Goal: Transaction & Acquisition: Purchase product/service

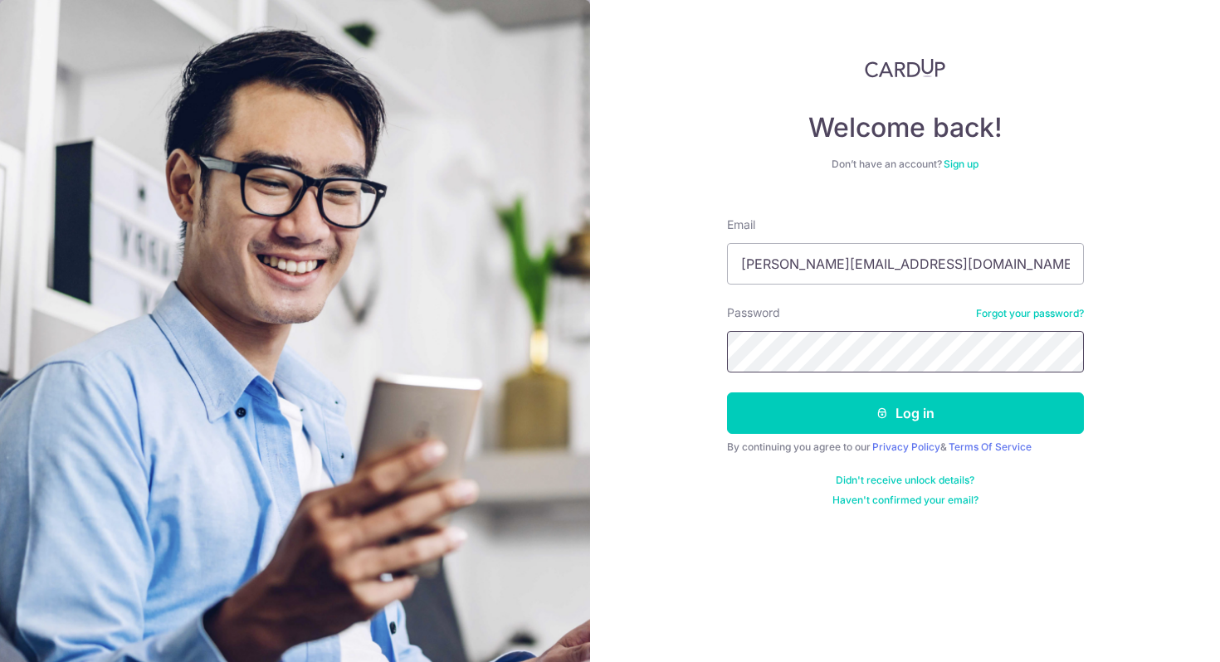
click at [667, 354] on div "Welcome back! Don’t have an account? Sign up Email Lionel.koh@hotmail.com Passw…" at bounding box center [905, 331] width 630 height 662
click at [727, 393] on button "Log in" at bounding box center [905, 414] width 357 height 42
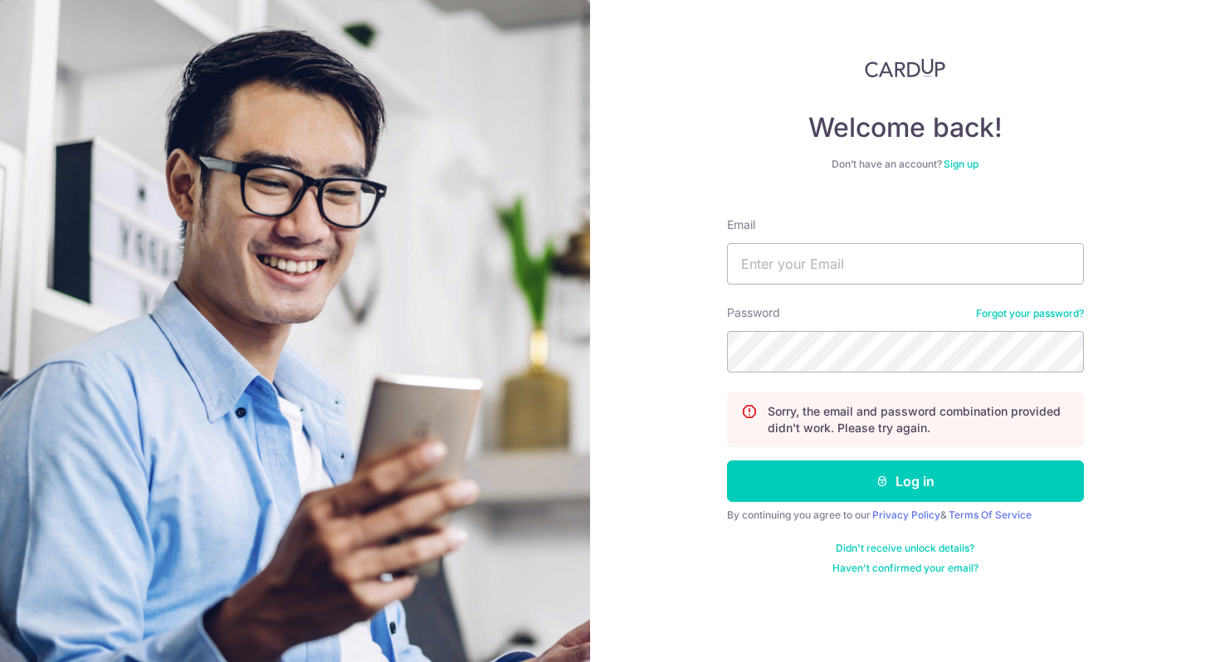
click at [775, 293] on form "Email Password Forgot your password? Sorry, the email and password combination …" at bounding box center [905, 389] width 357 height 371
click at [789, 270] on input "Email" at bounding box center [905, 264] width 357 height 42
type input "[PERSON_NAME][EMAIL_ADDRESS][DOMAIN_NAME]"
click at [727, 461] on button "Log in" at bounding box center [905, 482] width 357 height 42
click at [837, 257] on input "Email" at bounding box center [905, 264] width 357 height 42
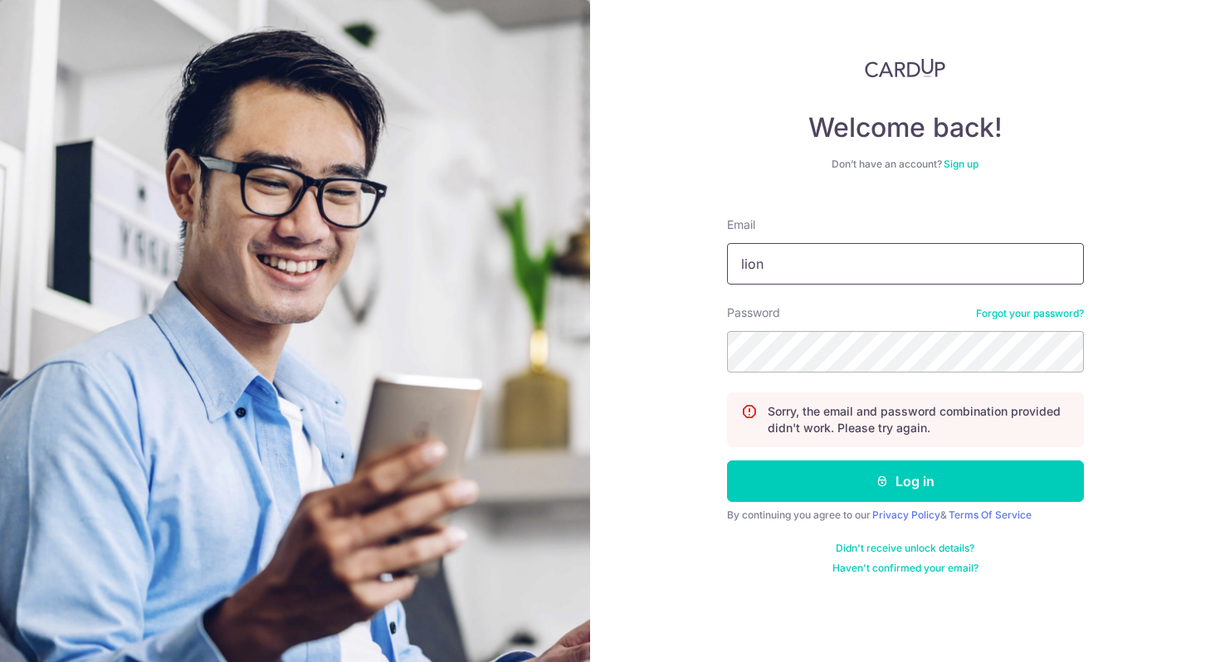
type input "Lionel.koh@hotmail.com"
click at [727, 461] on button "Log in" at bounding box center [905, 482] width 357 height 42
click at [1048, 318] on link "Forgot your password?" at bounding box center [1030, 313] width 108 height 13
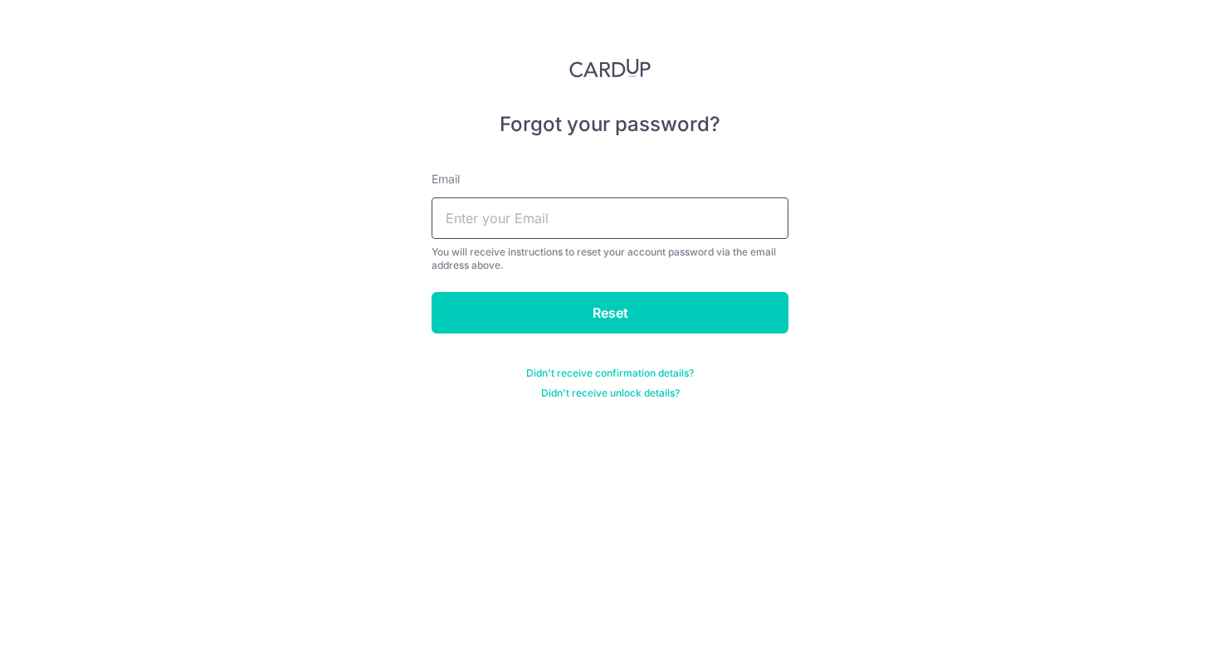
click at [628, 217] on input "text" at bounding box center [610, 219] width 357 height 42
type input "Lionel.koh@hotmail.com"
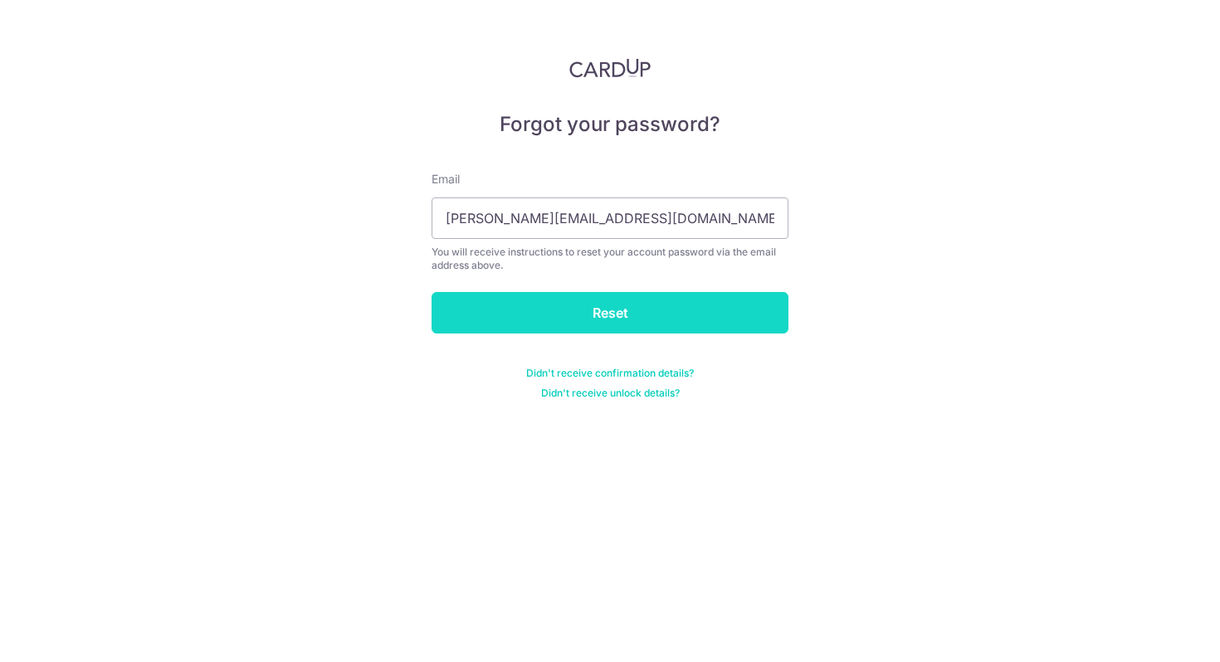
click at [592, 298] on input "Reset" at bounding box center [610, 313] width 357 height 42
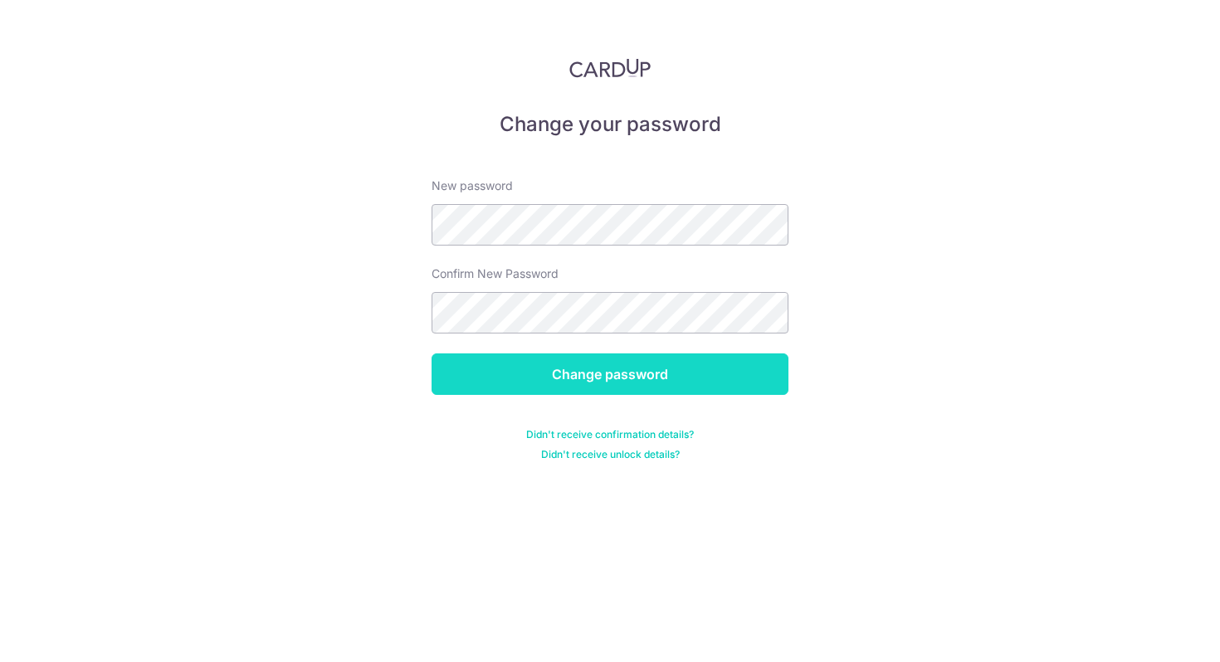
click at [570, 354] on input "Change password" at bounding box center [610, 375] width 357 height 42
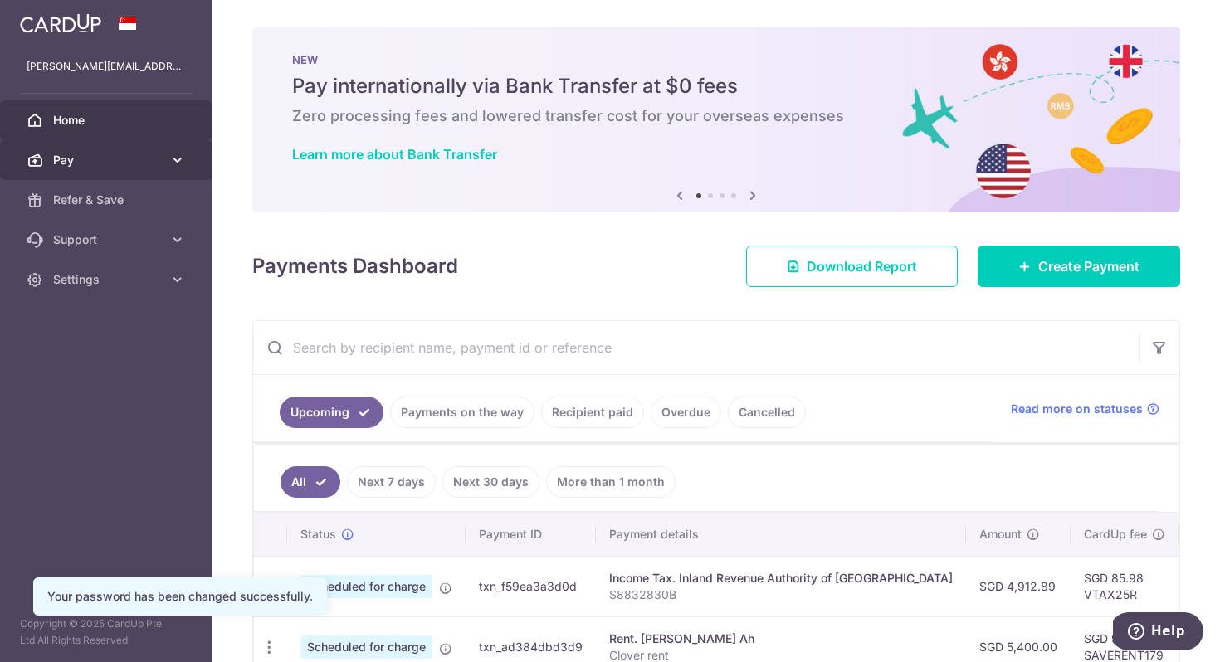
click at [134, 170] on link "Pay" at bounding box center [106, 160] width 213 height 40
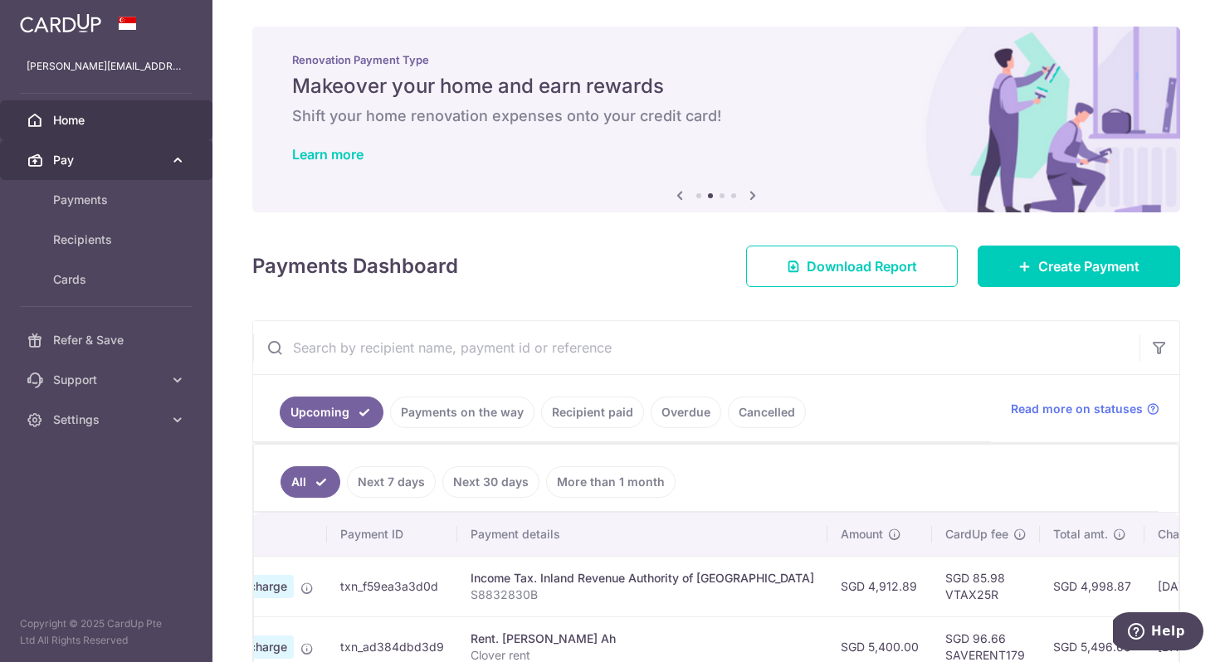
click at [134, 157] on span "Pay" at bounding box center [108, 160] width 110 height 17
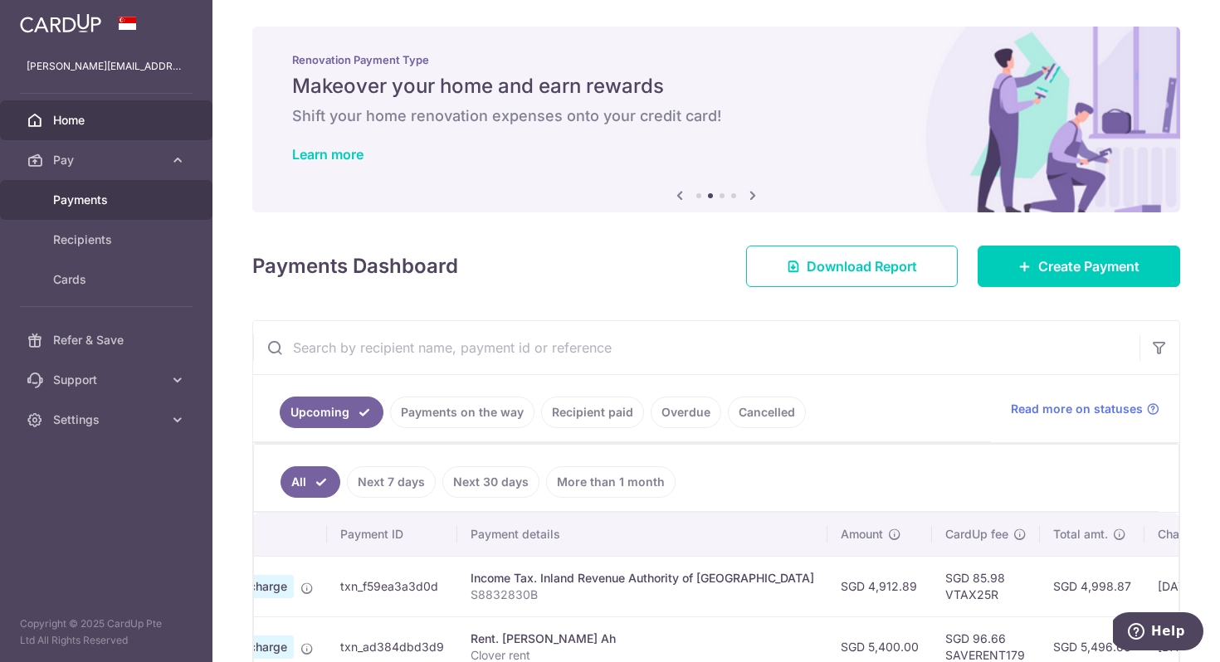
click at [99, 207] on span "Payments" at bounding box center [108, 200] width 110 height 17
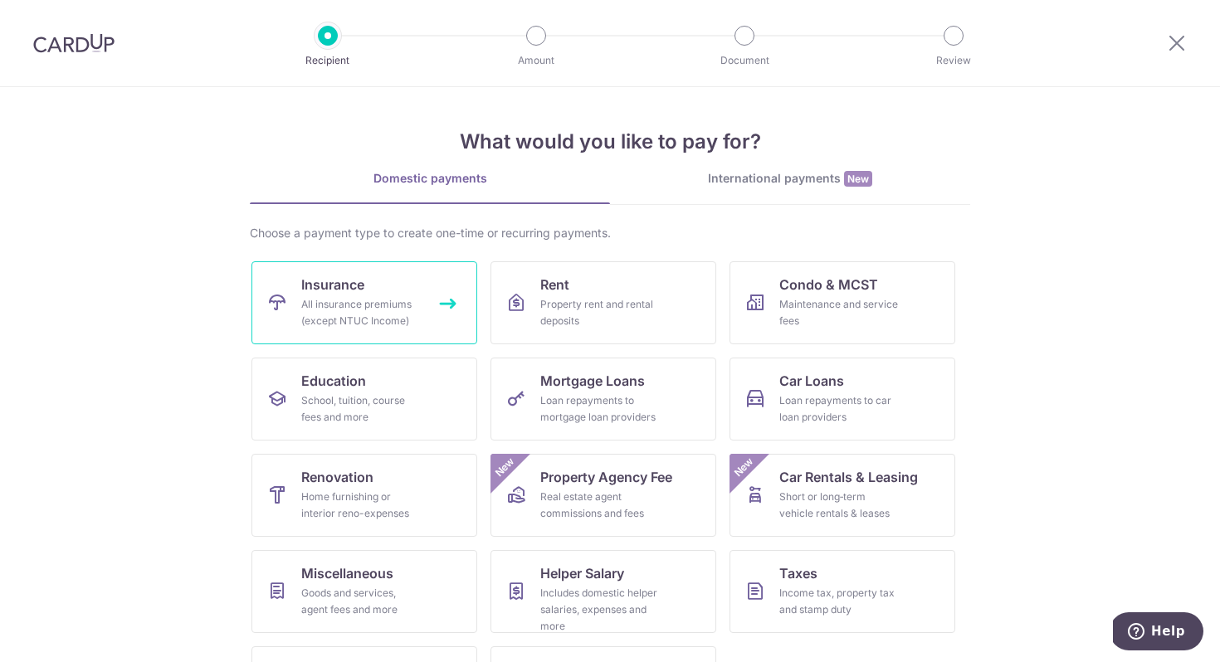
click at [374, 291] on link "Insurance All insurance premiums (except NTUC Income)" at bounding box center [365, 302] width 226 height 83
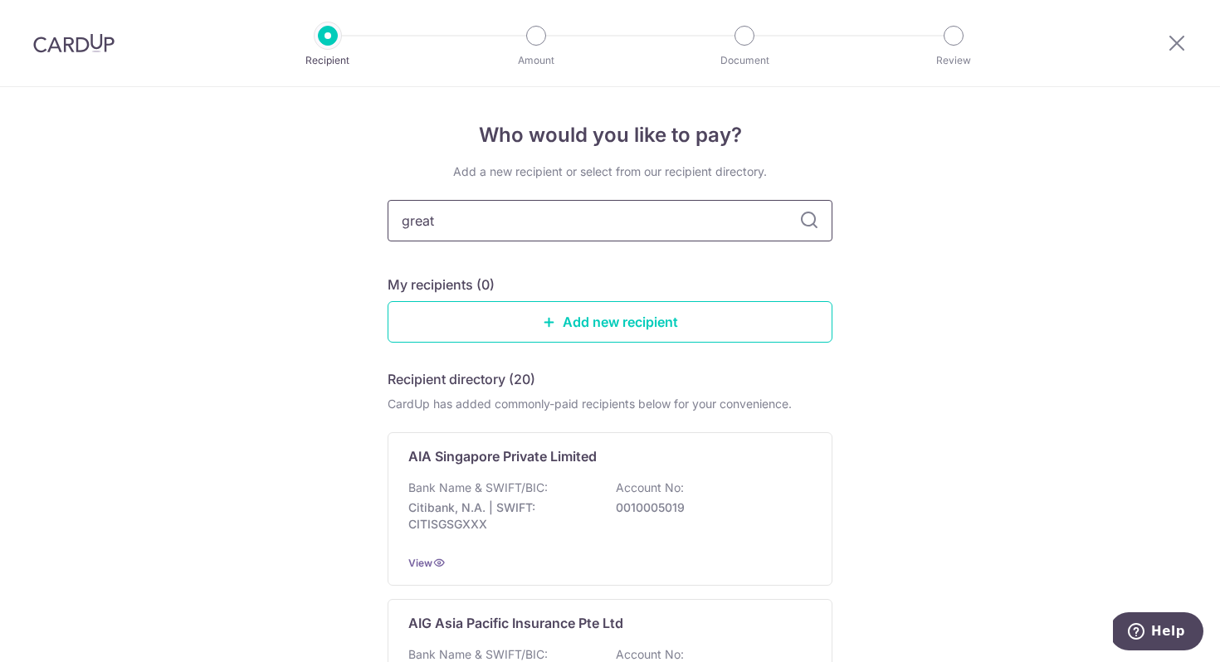
type input "great"
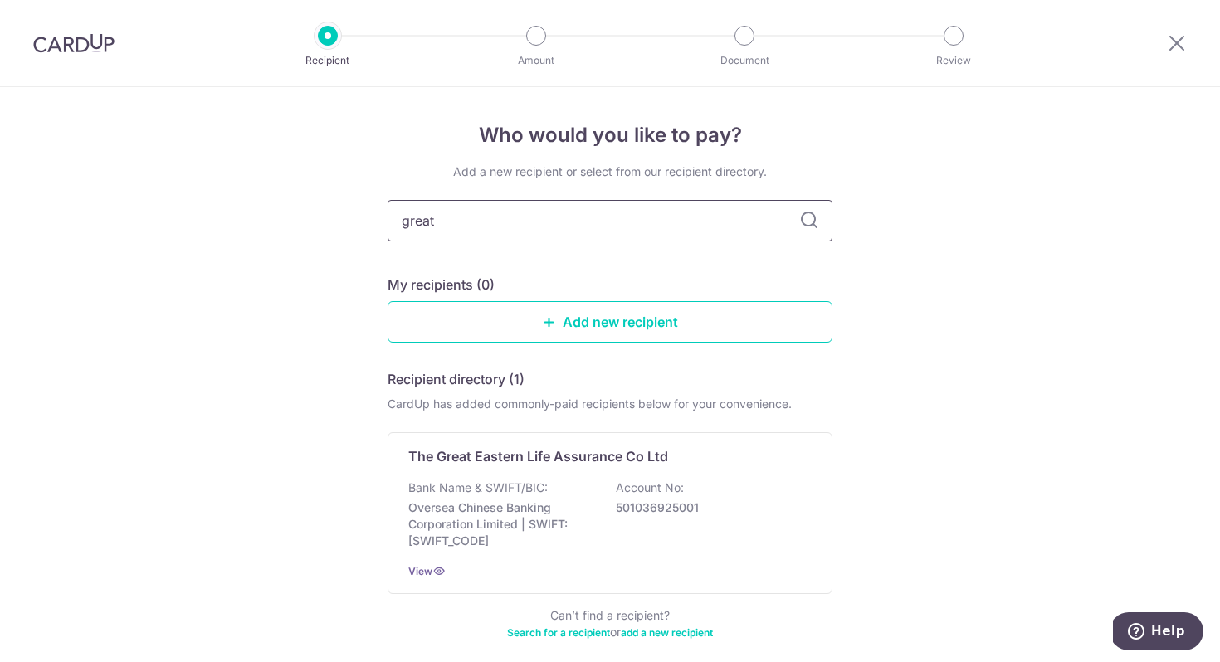
click at [527, 237] on input "great" at bounding box center [610, 221] width 445 height 42
type input "great eastern"
click at [811, 218] on icon at bounding box center [809, 221] width 20 height 20
click at [603, 564] on div "View" at bounding box center [609, 571] width 403 height 17
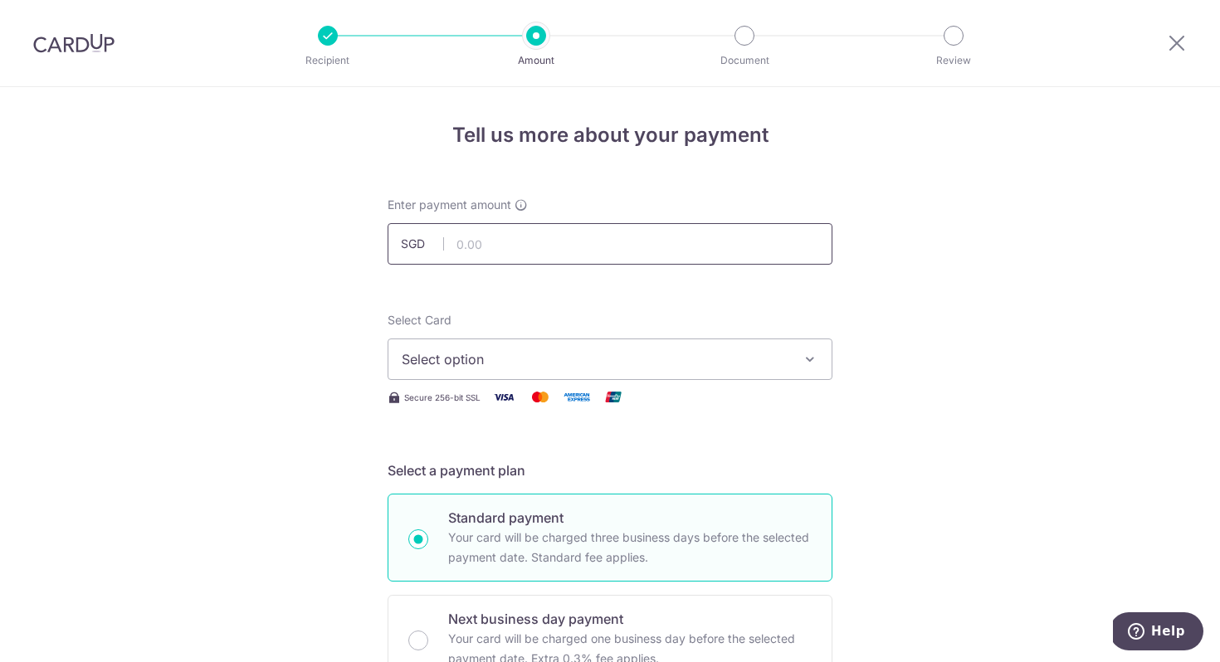
click at [694, 245] on input "text" at bounding box center [610, 244] width 445 height 42
type input "3,294.00"
click at [688, 351] on span "Select option" at bounding box center [595, 359] width 387 height 20
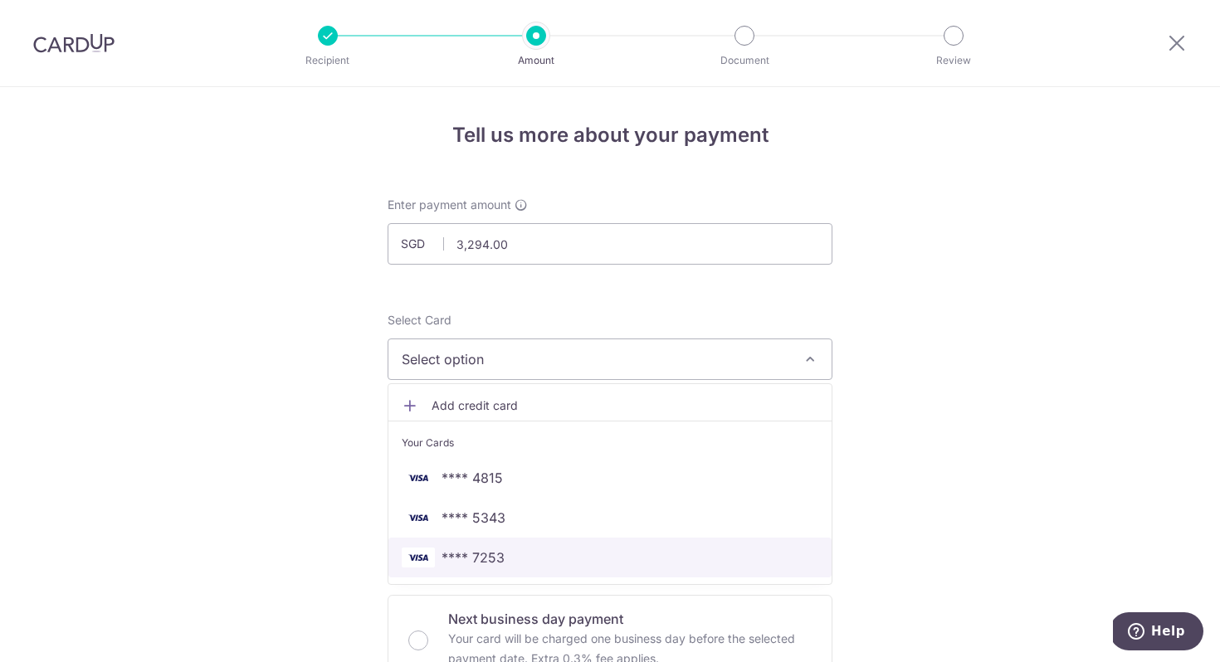
click at [579, 554] on span "**** 7253" at bounding box center [610, 558] width 417 height 20
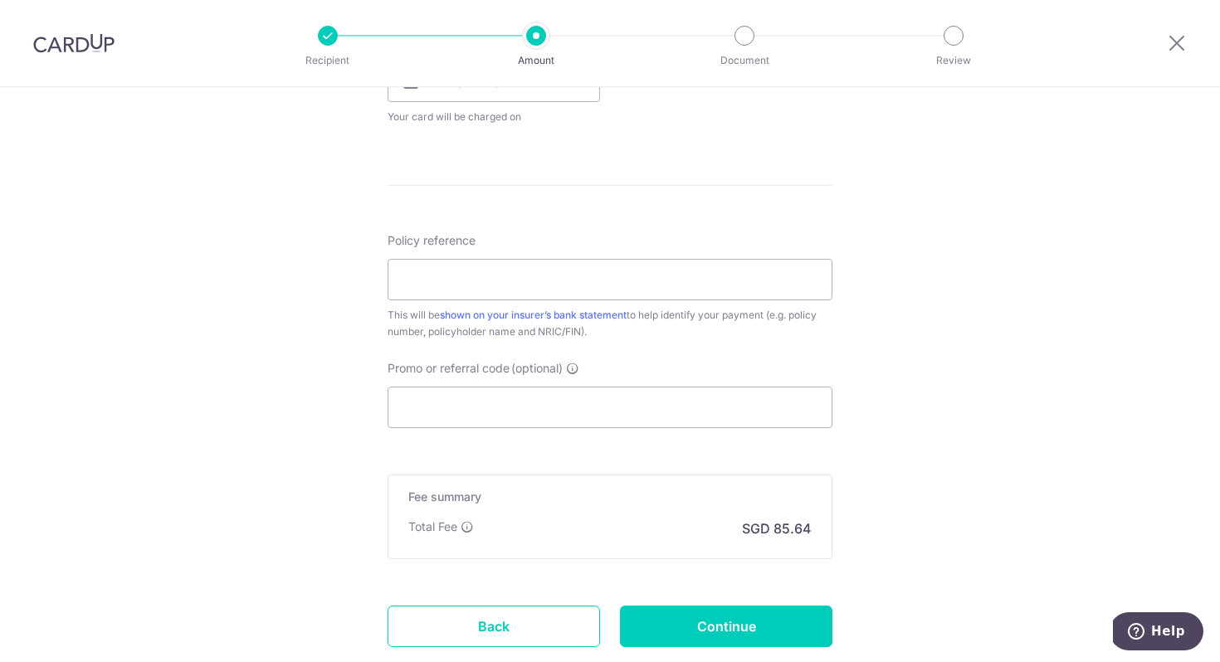
scroll to position [818, 0]
click at [482, 389] on input "Promo or referral code (optional)" at bounding box center [610, 407] width 445 height 42
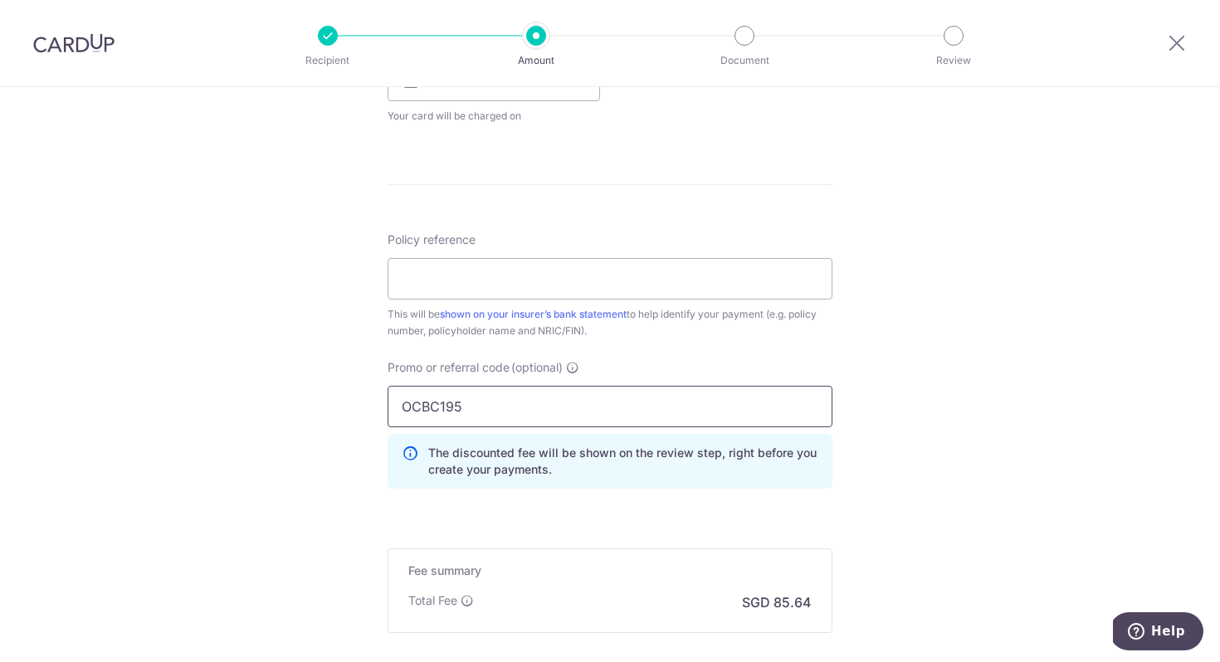
type input "OCBC195"
click at [848, 358] on div "Tell us more about your payment Enter payment amount SGD 3,294.00 3294.00 Selec…" at bounding box center [610, 58] width 1220 height 1576
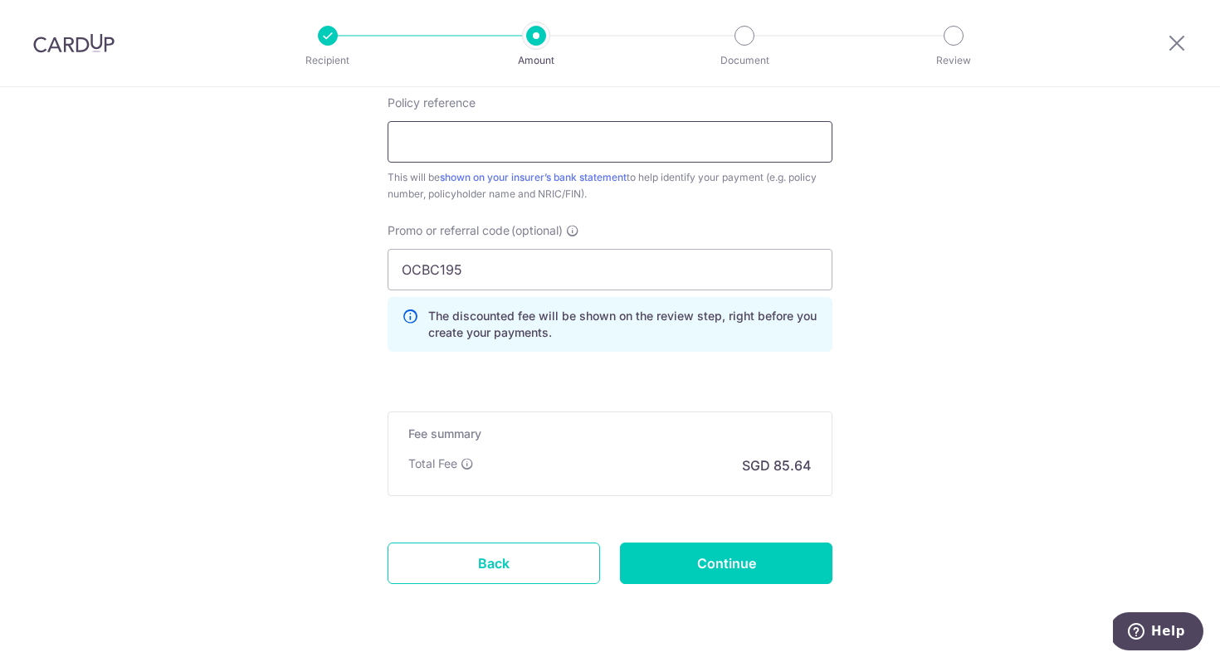
click at [530, 139] on input "Policy reference" at bounding box center [610, 142] width 445 height 42
type input "0246460197"
click at [727, 554] on input "Continue" at bounding box center [726, 564] width 213 height 42
type input "Create Schedule"
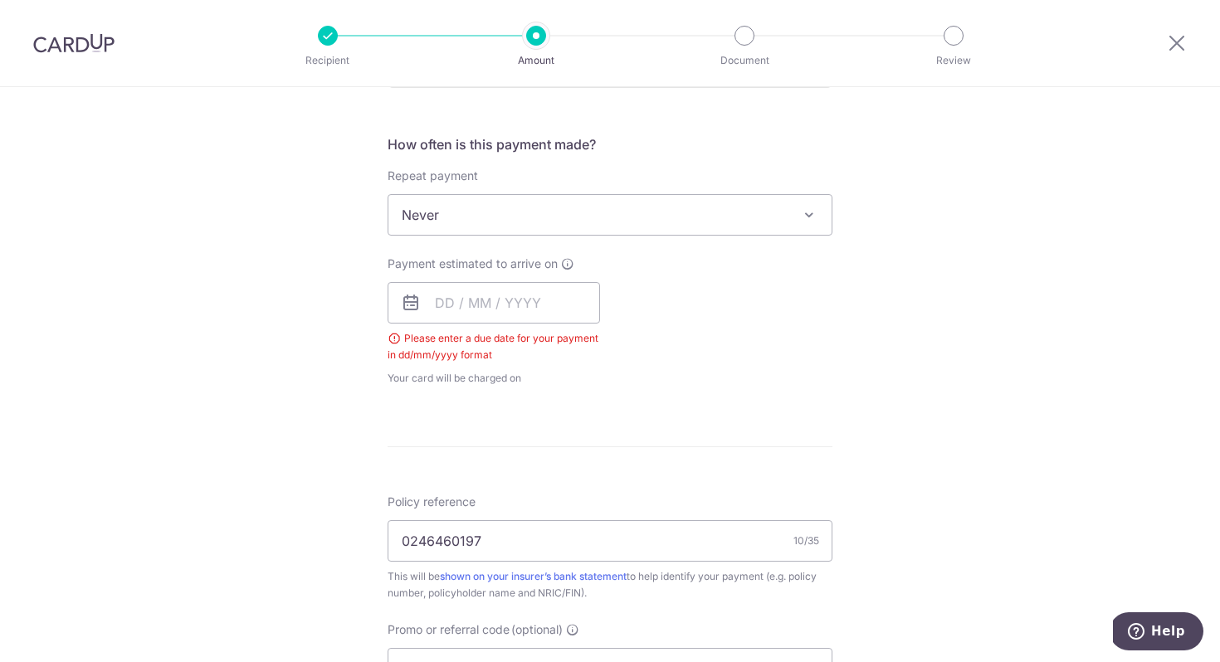
scroll to position [594, 0]
click at [491, 302] on input "text" at bounding box center [494, 305] width 213 height 42
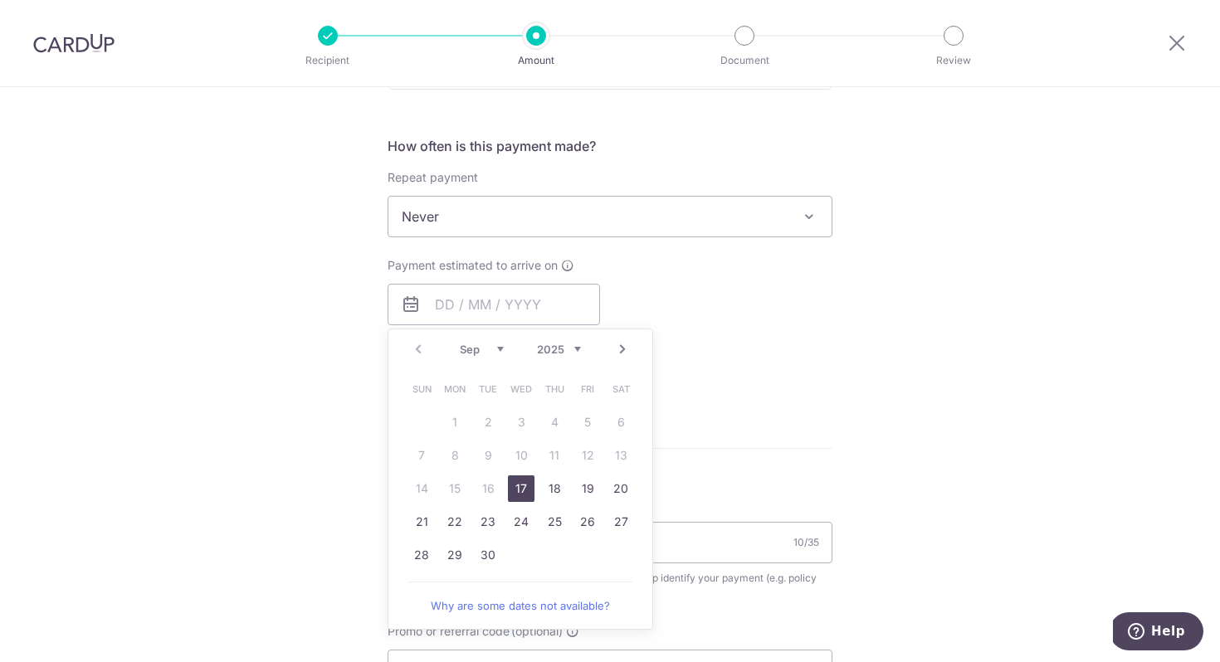
click at [789, 409] on form "Enter payment amount SGD 3,294.00 3294.00 Select Card **** 7253 Add credit card…" at bounding box center [610, 317] width 445 height 1429
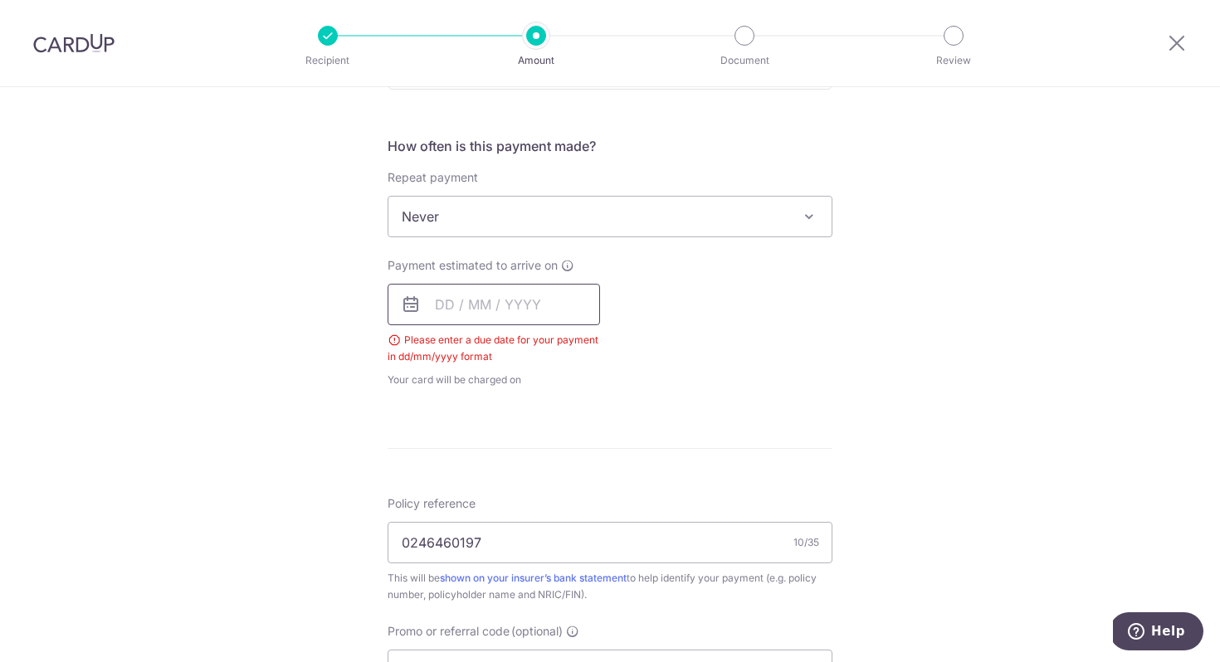
click at [532, 315] on input "text" at bounding box center [494, 305] width 213 height 42
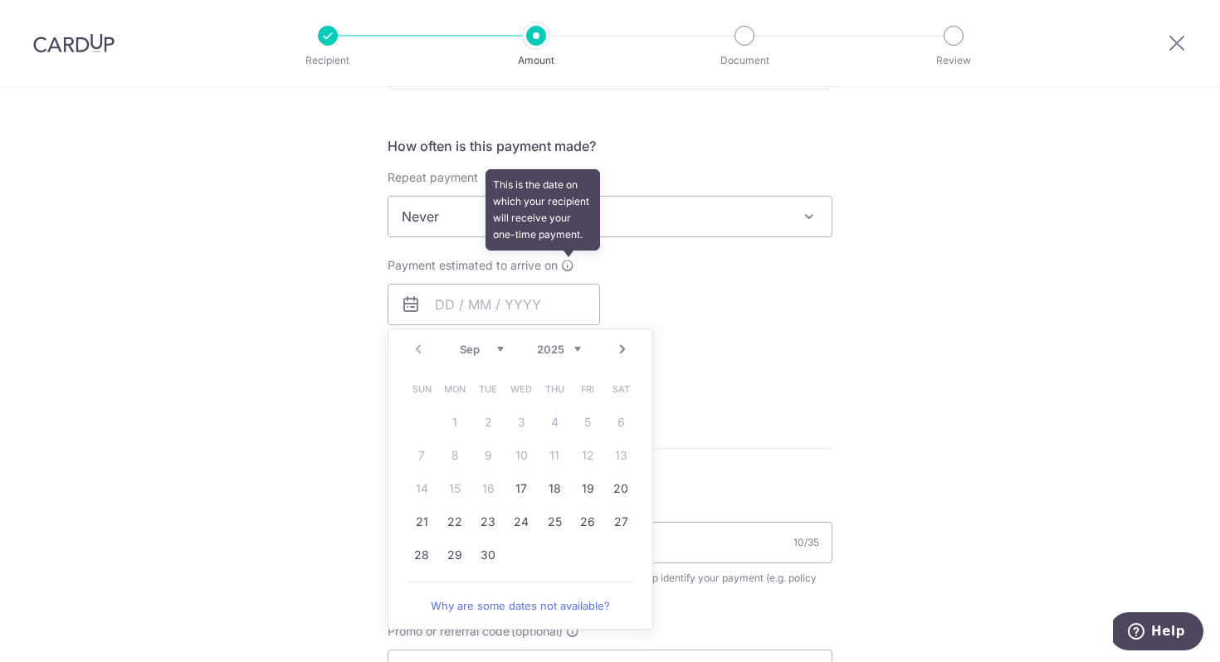
click at [571, 266] on icon at bounding box center [567, 265] width 13 height 13
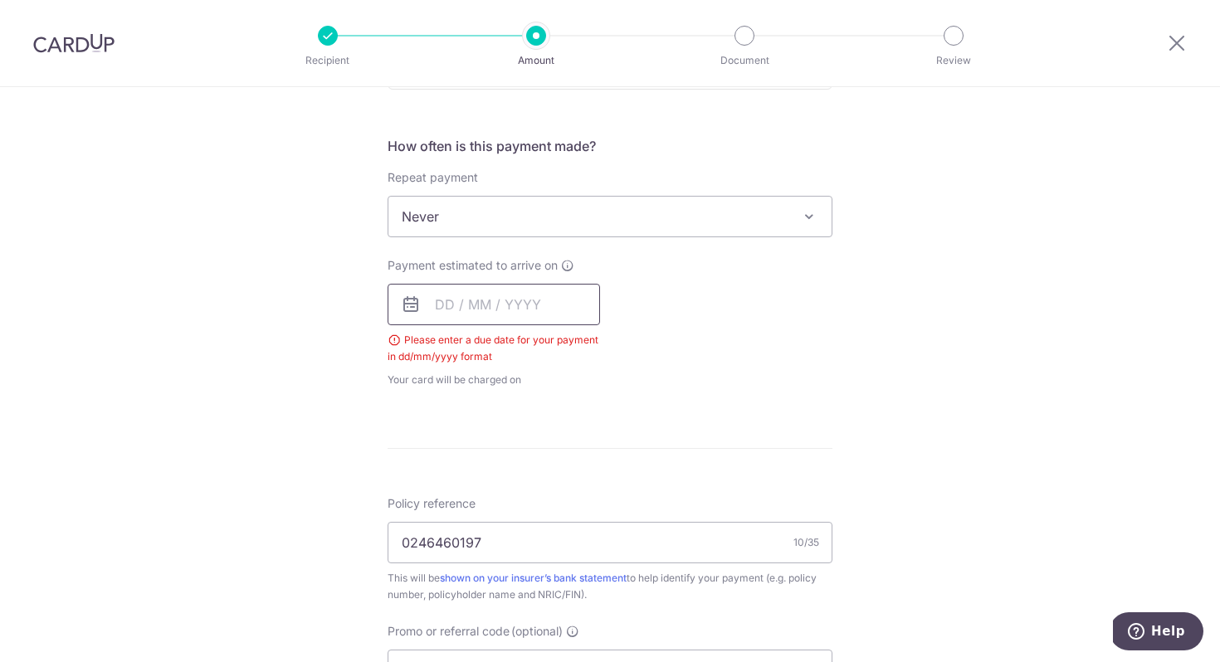
click at [535, 307] on input "text" at bounding box center [494, 305] width 213 height 42
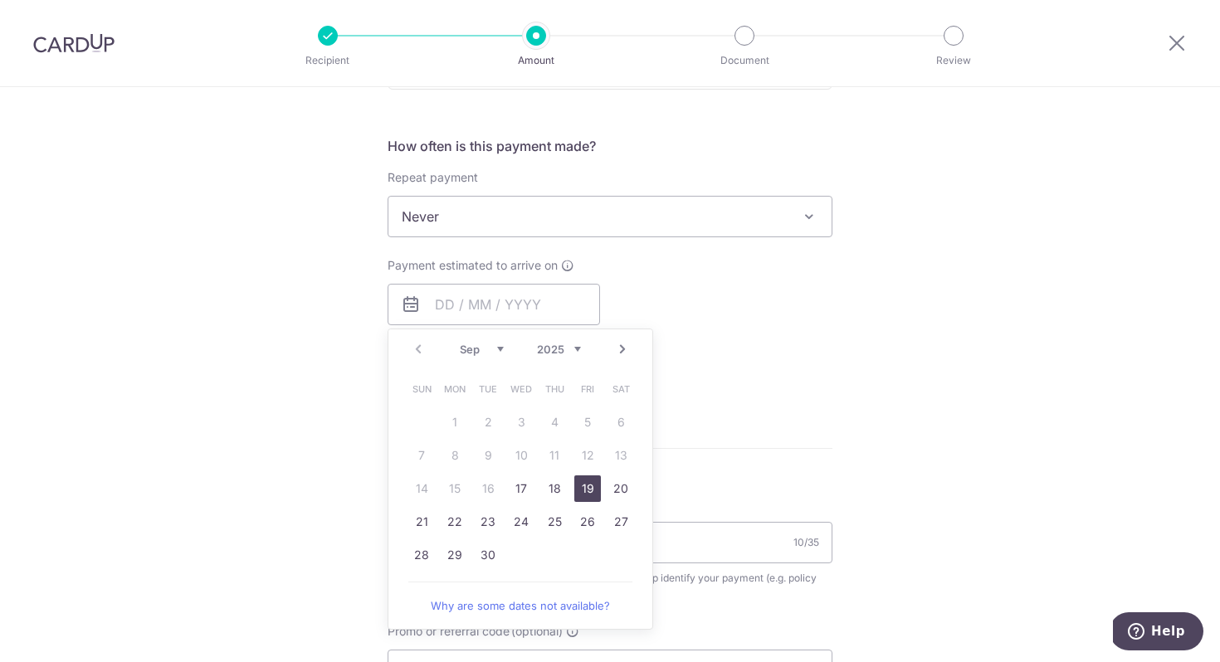
click at [589, 486] on link "19" at bounding box center [587, 489] width 27 height 27
type input "19/09/2025"
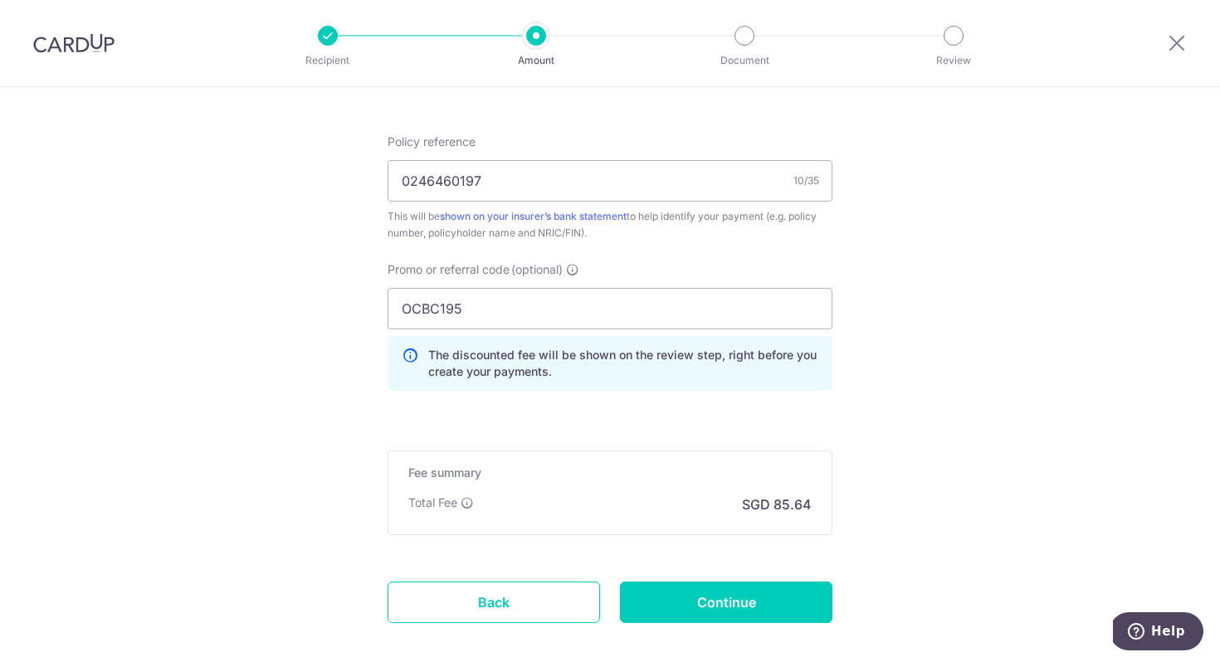
scroll to position [1069, 0]
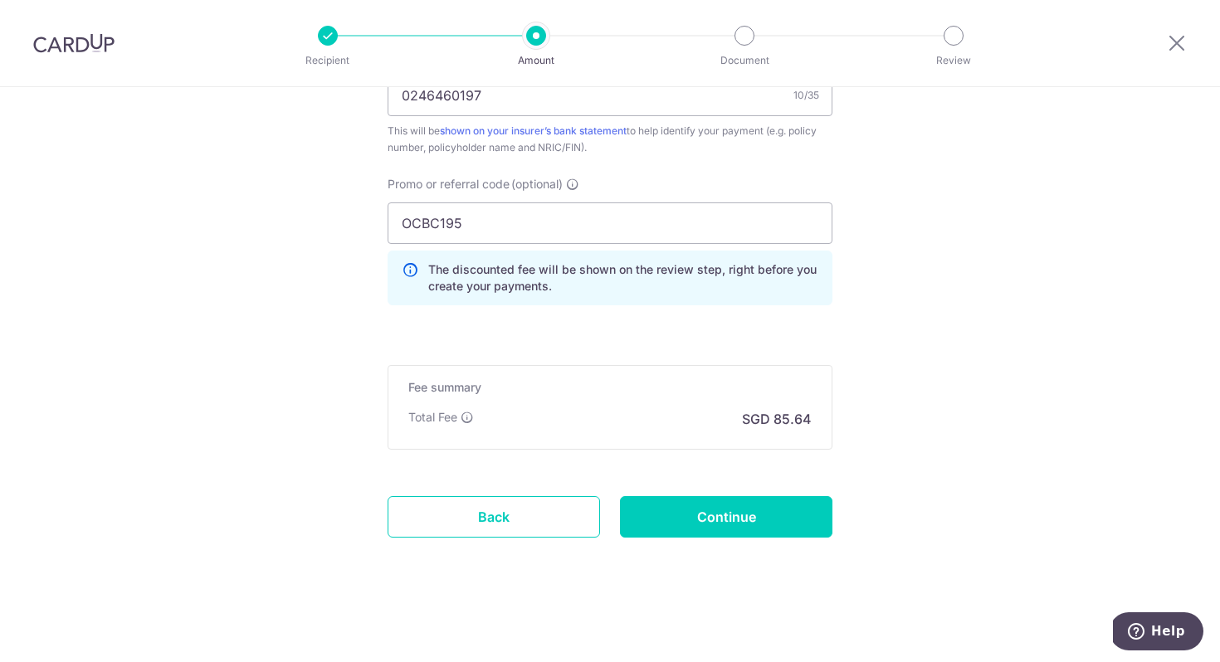
click at [744, 529] on input "Continue" at bounding box center [726, 517] width 213 height 42
type input "Create Schedule"
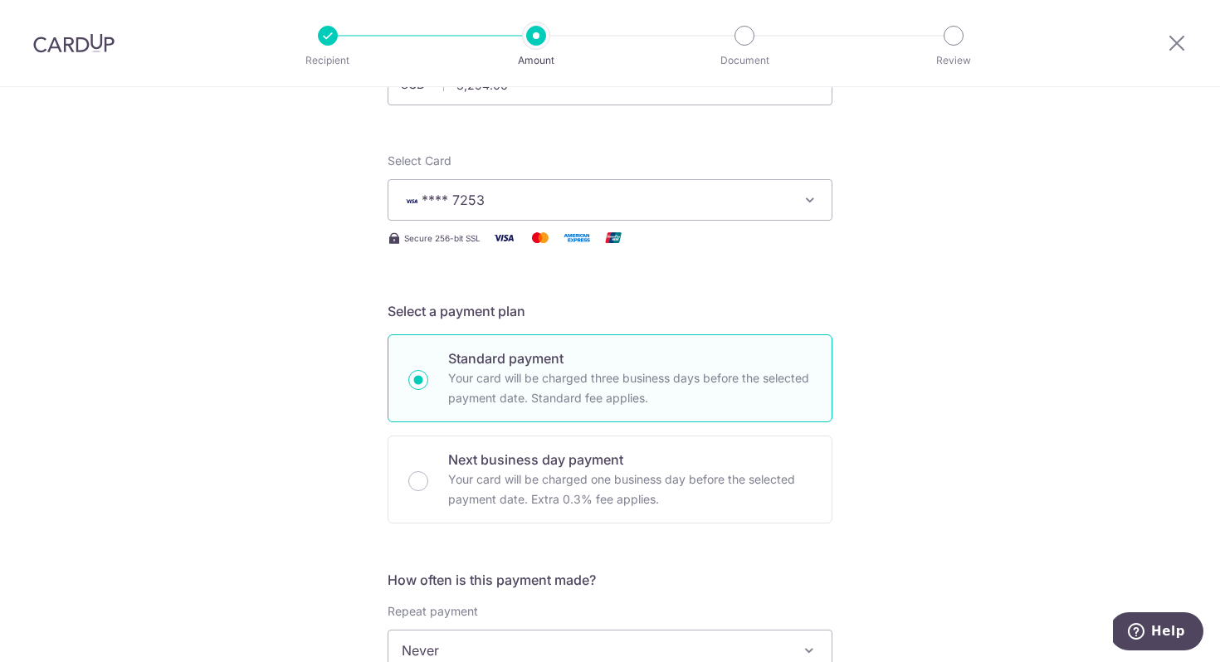
scroll to position [165, 0]
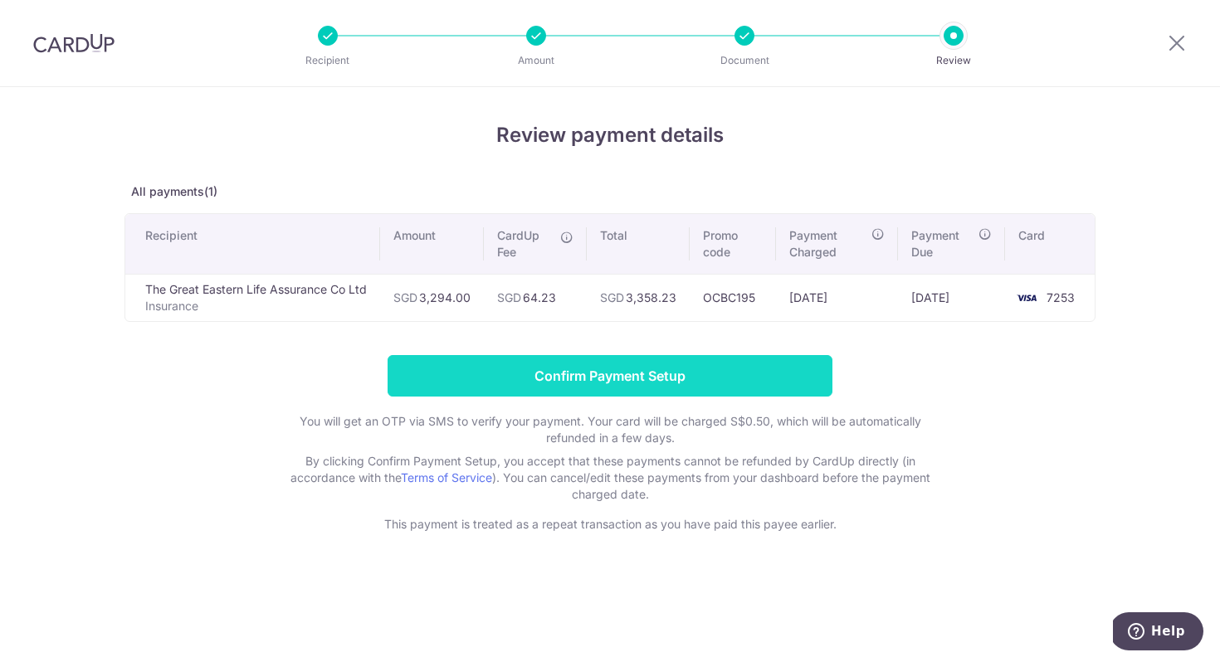
click at [733, 367] on input "Confirm Payment Setup" at bounding box center [610, 376] width 445 height 42
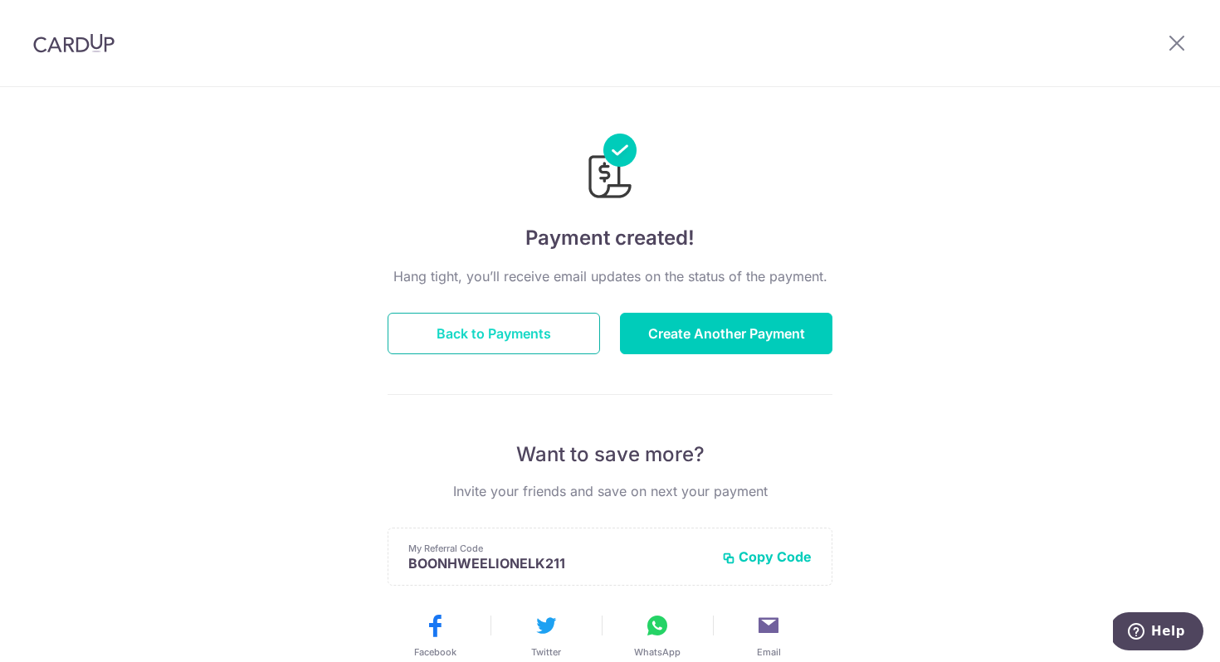
click at [519, 338] on button "Back to Payments" at bounding box center [494, 334] width 213 height 42
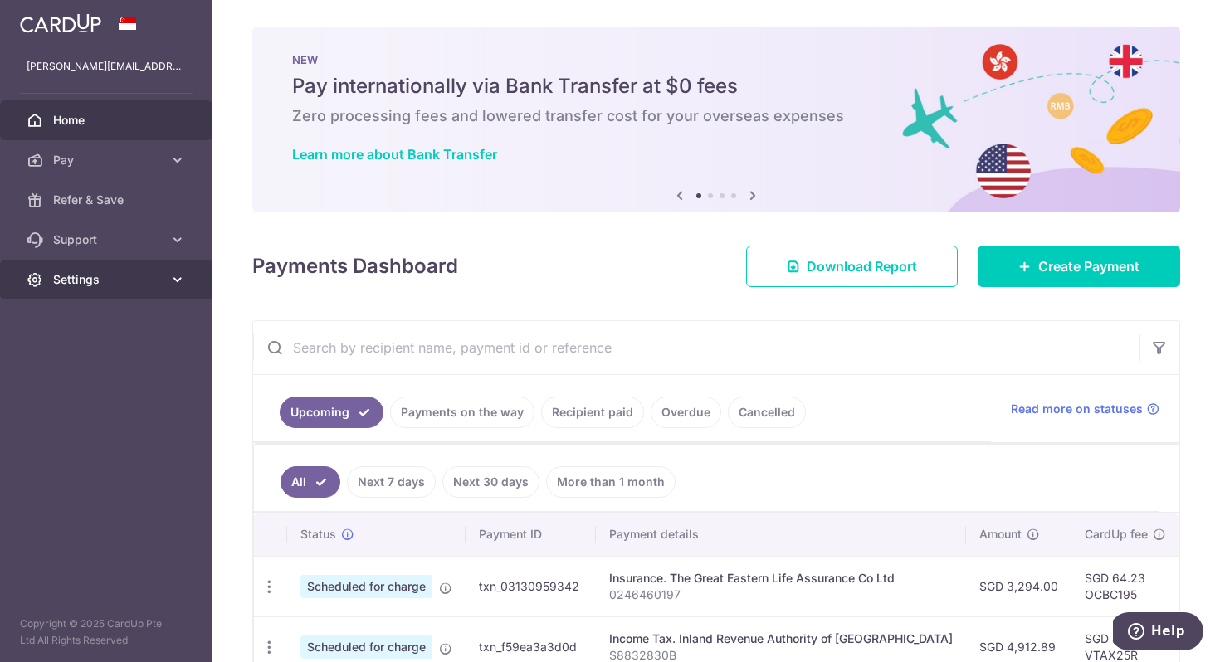
click at [143, 283] on span "Settings" at bounding box center [108, 279] width 110 height 17
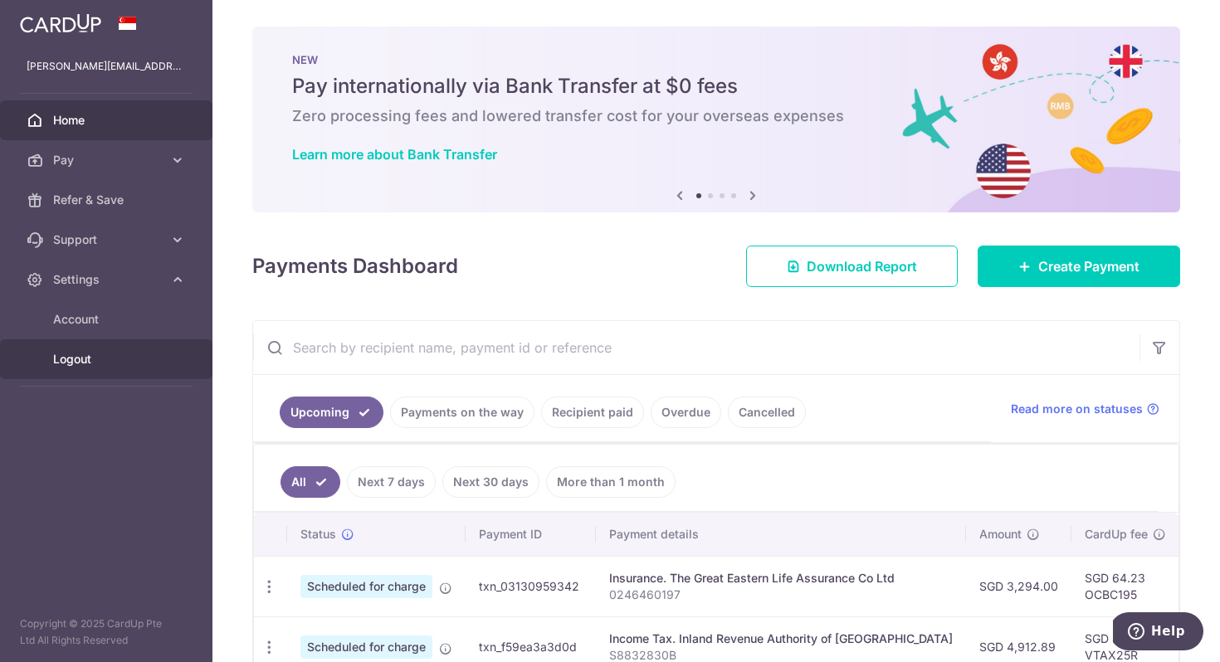
click at [94, 367] on span "Logout" at bounding box center [108, 359] width 110 height 17
